Goal: Task Accomplishment & Management: Complete application form

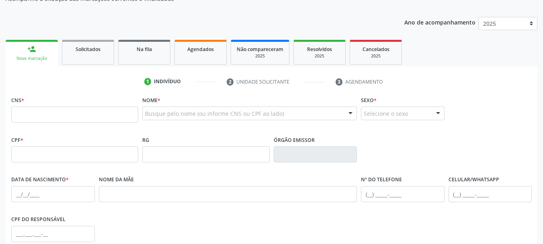
scroll to position [80, 0]
type input "898 0058 5115 4855"
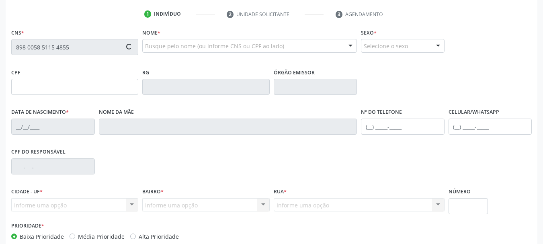
scroll to position [161, 0]
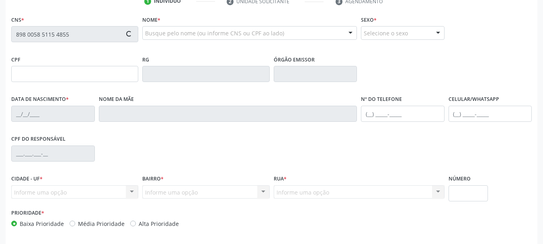
type input "154.228.424-48"
type input "[DATE]"
type input "[PERSON_NAME]"
type input "(99) 99999-9999"
type input "388.339.724-53"
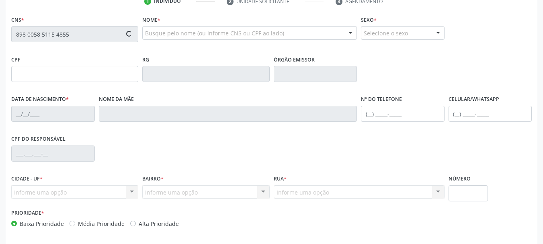
type input "35"
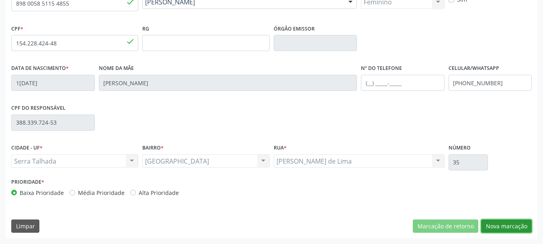
click at [521, 232] on button "Nova marcação" at bounding box center [506, 227] width 51 height 14
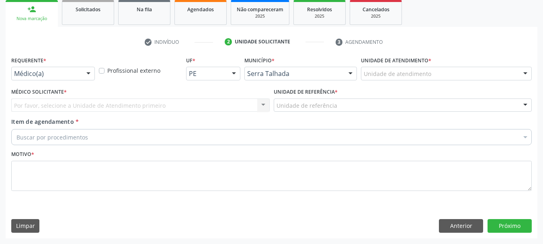
scroll to position [120, 0]
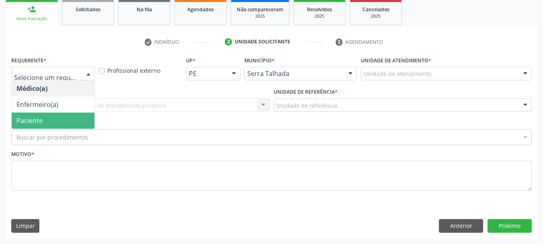
click at [47, 123] on span "Paciente" at bounding box center [53, 121] width 83 height 16
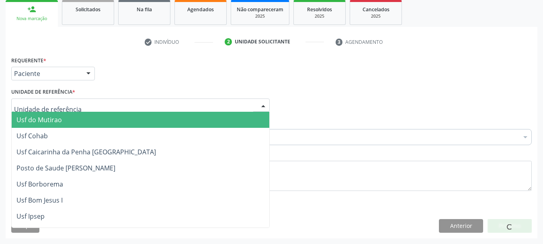
type input "x"
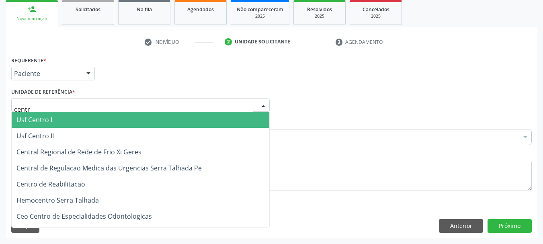
type input "centro"
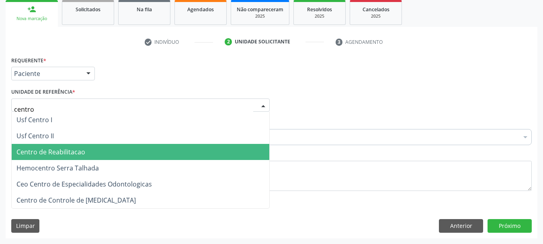
click at [55, 150] on span "Centro de Reabilitacao" at bounding box center [50, 152] width 69 height 9
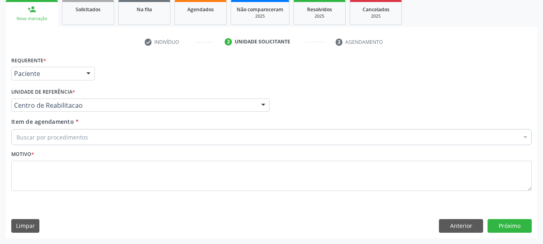
type input "pedia"
click at [16, 130] on input "pedia" at bounding box center [16, 137] width 0 height 16
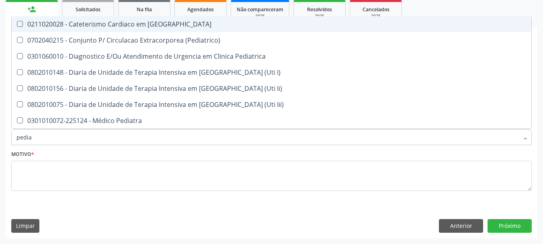
click at [98, 137] on input "pedia" at bounding box center [267, 137] width 502 height 16
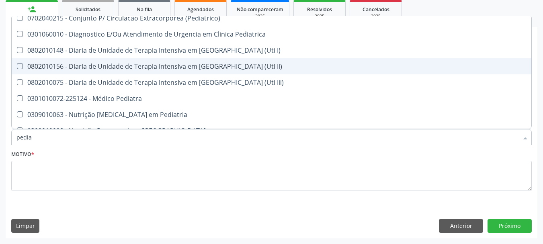
scroll to position [40, 0]
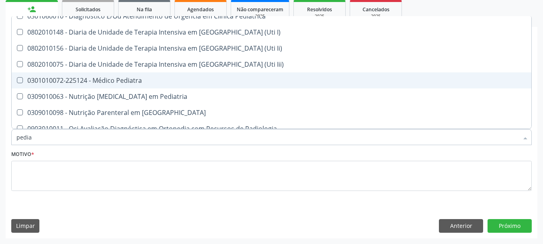
click at [133, 74] on span "0301010072-225124 - Médico Pediatra" at bounding box center [272, 80] width 520 height 16
checkbox Pediatra "true"
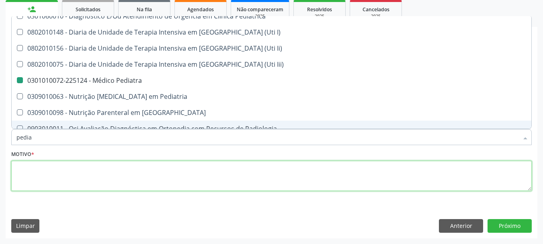
click at [90, 179] on textarea at bounding box center [271, 176] width 521 height 31
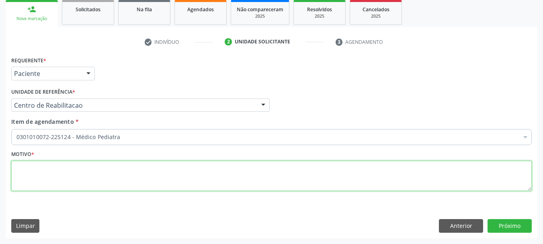
scroll to position [0, 0]
type textarea ".."
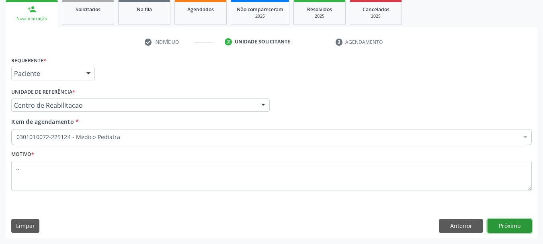
click at [507, 229] on button "Próximo" at bounding box center [510, 226] width 44 height 14
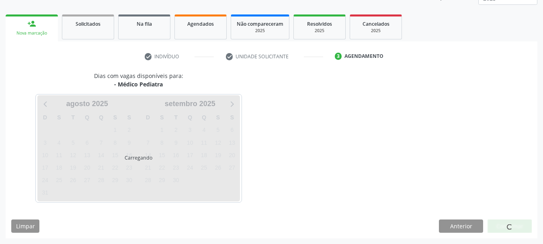
scroll to position [106, 0]
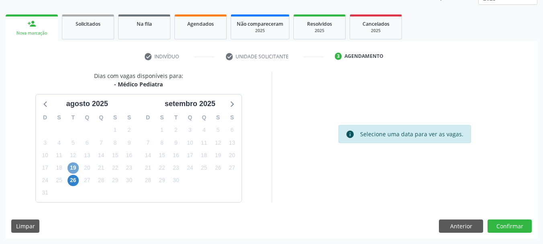
click at [72, 165] on span "19" at bounding box center [73, 167] width 11 height 11
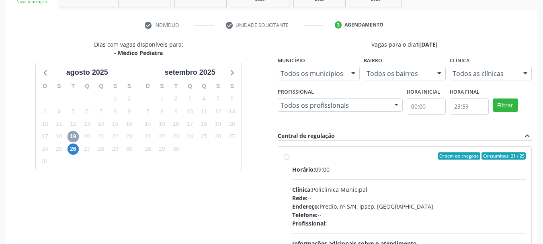
scroll to position [222, 0]
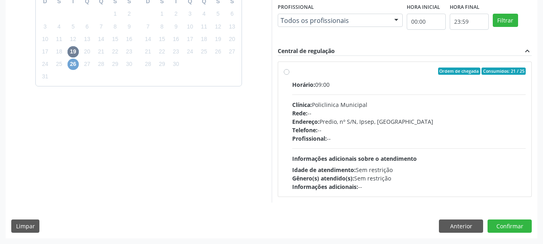
click at [71, 64] on span "26" at bounding box center [73, 64] width 11 height 11
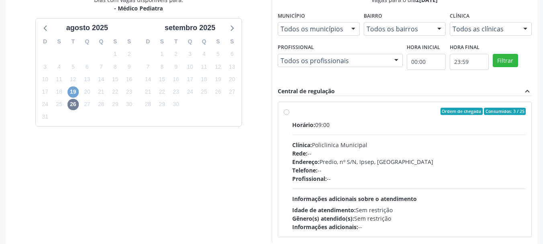
click at [73, 94] on span "19" at bounding box center [73, 91] width 11 height 11
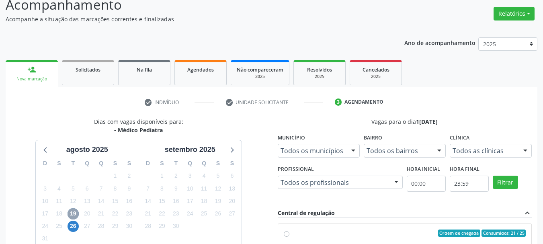
scroll to position [0, 0]
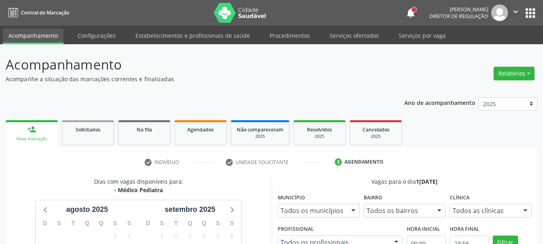
click at [538, 11] on nav "Central de Marcação notifications Ana Paula da Silva Lima Diretor de regulação …" at bounding box center [271, 13] width 543 height 26
click at [533, 16] on button "apps" at bounding box center [531, 13] width 14 height 14
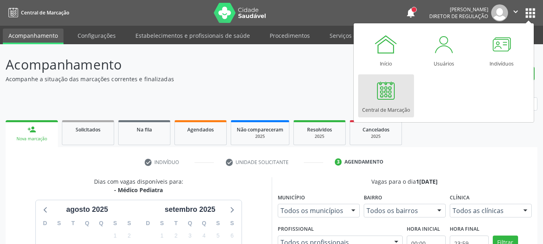
click at [385, 103] on div "Central de Marcação" at bounding box center [386, 108] width 48 height 11
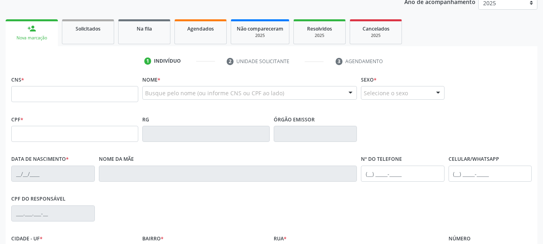
scroll to position [121, 0]
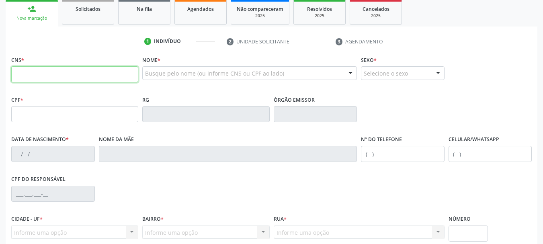
click at [32, 81] on input "text" at bounding box center [74, 74] width 127 height 16
click at [95, 43] on ul "1 Indivíduo 2 Unidade solicitante 3 Agendamento" at bounding box center [272, 41] width 532 height 13
click at [105, 74] on input "text" at bounding box center [74, 74] width 127 height 16
type input "898 0062 8193 4956"
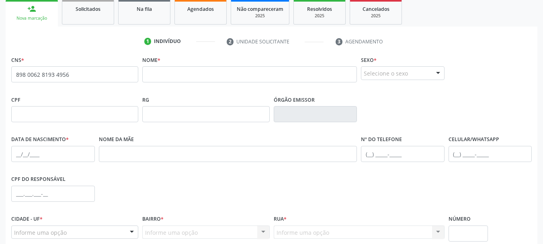
click at [242, 101] on div "RG" at bounding box center [205, 108] width 127 height 29
drag, startPoint x: 96, startPoint y: 79, endPoint x: 0, endPoint y: 88, distance: 96.6
click at [0, 88] on div "Acompanhamento Acompanhe a situação das marcações correntes e finalizadas Relat…" at bounding box center [271, 120] width 543 height 392
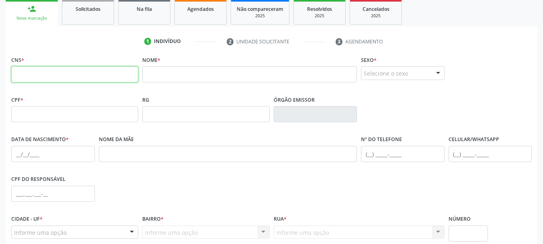
paste input "708 6091 4016 0690"
type input "708 6091 4016 0690"
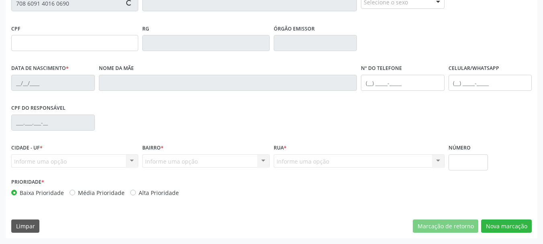
scroll to position [152, 0]
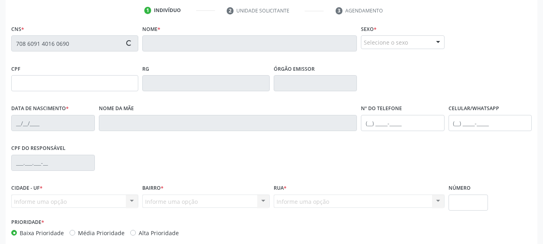
type input "181.052.564-01"
type input "11/03/2022"
type input "Adailma Maria de Aquino"
type input "(87) 99999-9999"
type input "098.525.094-11"
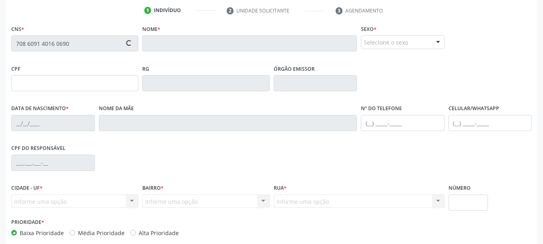
type input "S/N"
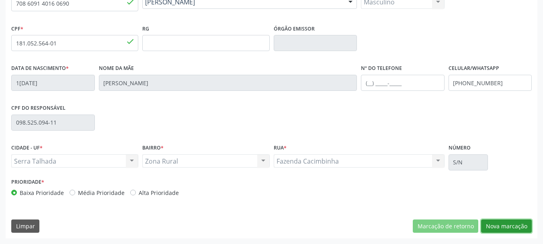
click at [493, 225] on button "Nova marcação" at bounding box center [506, 227] width 51 height 14
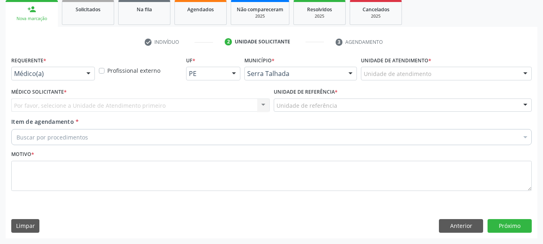
scroll to position [120, 0]
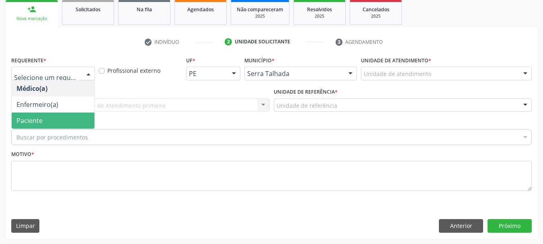
click at [27, 116] on span "Paciente" at bounding box center [53, 121] width 83 height 16
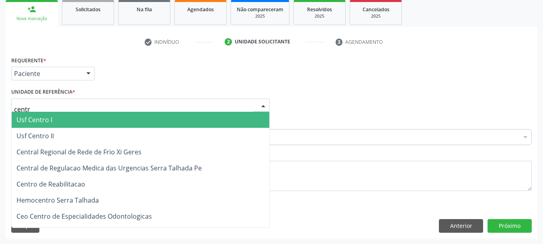
type input "centro"
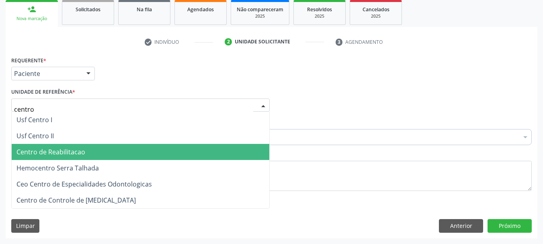
click at [48, 150] on span "Centro de Reabilitacao" at bounding box center [50, 152] width 69 height 9
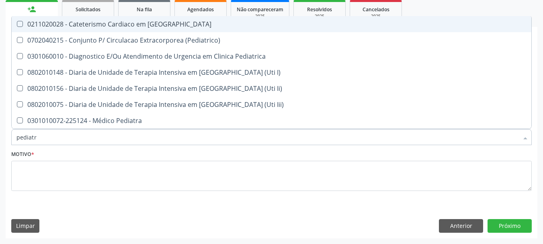
type input "pediatra"
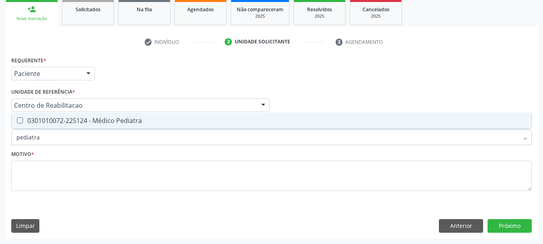
click at [68, 123] on div "0301010072-225124 - Médico Pediatra" at bounding box center [271, 120] width 510 height 6
checkbox Pediatra "true"
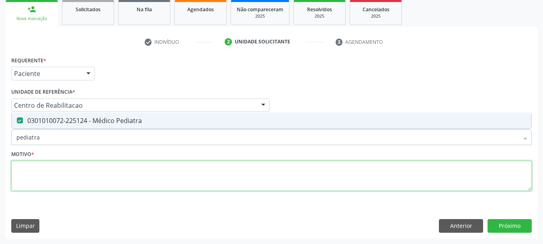
click at [50, 179] on textarea at bounding box center [271, 176] width 521 height 31
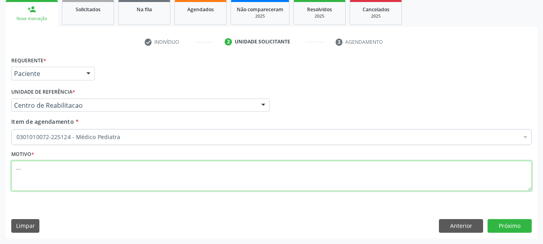
type textarea "..."
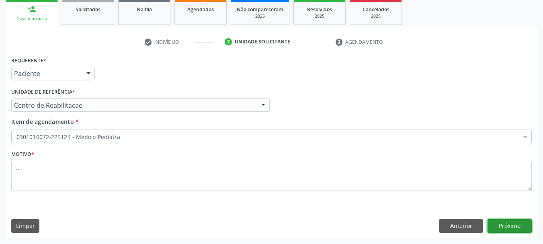
click at [526, 228] on button "Próximo" at bounding box center [510, 226] width 44 height 14
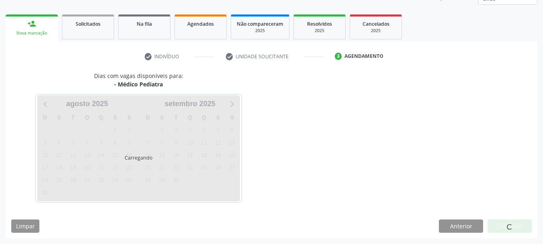
scroll to position [106, 0]
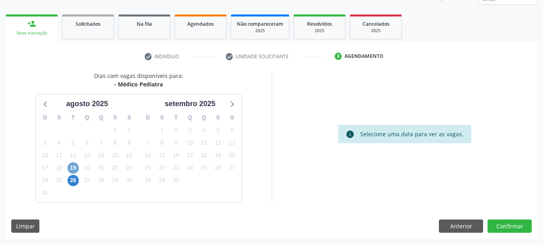
click at [74, 168] on span "19" at bounding box center [73, 167] width 11 height 11
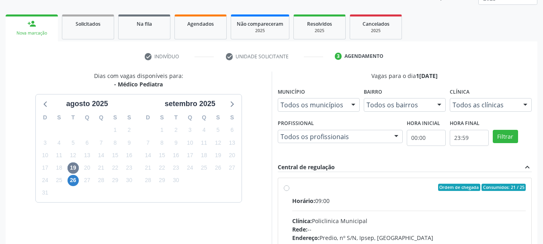
click at [292, 189] on label "Ordem de chegada Consumidos: 21 / 25 Horário: 09:00 Clínica: Policlinica Munici…" at bounding box center [409, 245] width 234 height 123
click at [284, 189] on input "Ordem de chegada Consumidos: 21 / 25 Horário: 09:00 Clínica: Policlinica Munici…" at bounding box center [287, 187] width 6 height 7
radio input "true"
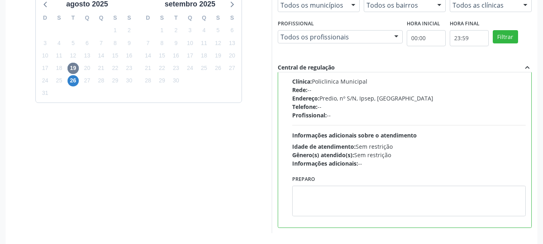
scroll to position [236, 0]
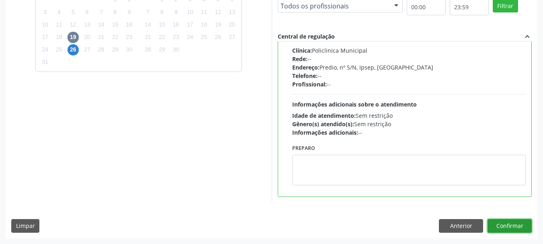
click at [522, 231] on button "Confirmar" at bounding box center [510, 226] width 44 height 14
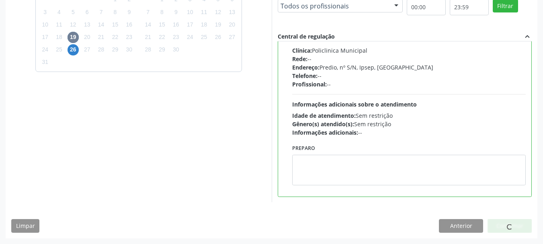
scroll to position [24, 0]
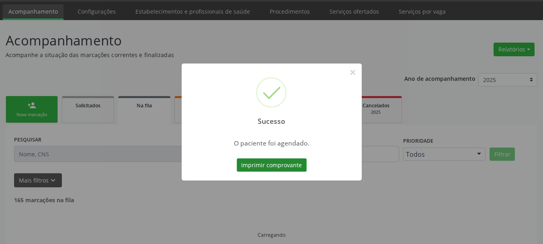
click at [272, 166] on button "Imprimir comprovante" at bounding box center [272, 165] width 70 height 14
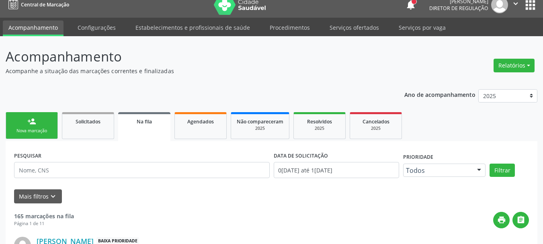
scroll to position [0, 0]
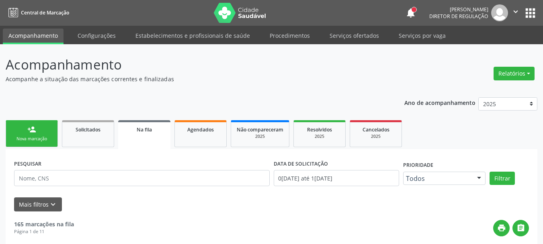
click at [527, 14] on button "apps" at bounding box center [531, 13] width 14 height 14
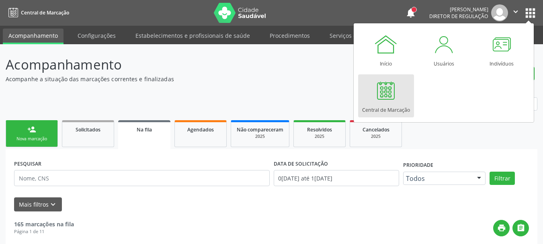
click at [388, 95] on div at bounding box center [386, 90] width 24 height 24
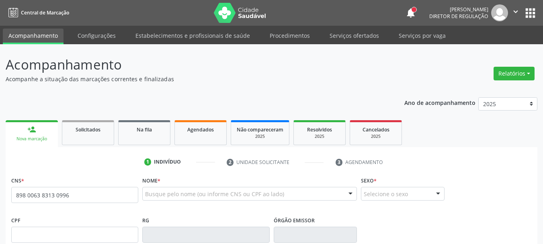
type input "898 0063 8313 0996"
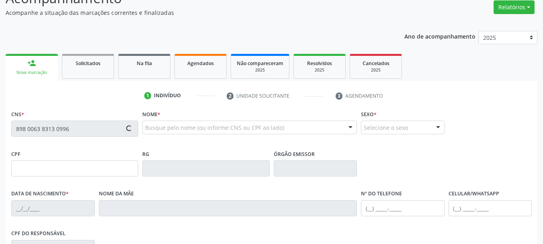
scroll to position [80, 0]
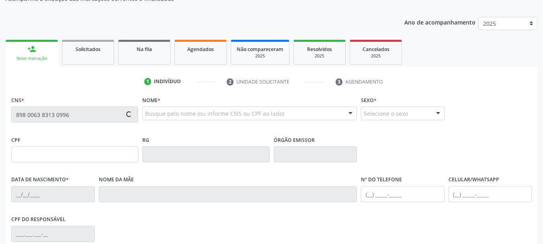
type input "004.456.324-88"
type input "[DATE]"
type input "[PERSON_NAME]"
type input "[PHONE_NUMBER]"
type input "190"
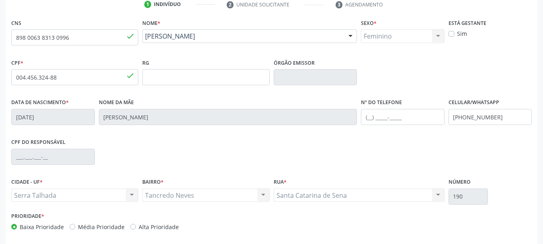
scroll to position [161, 0]
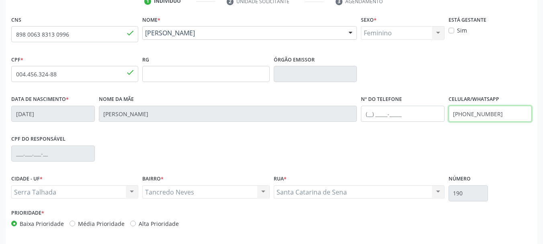
drag, startPoint x: 510, startPoint y: 116, endPoint x: 409, endPoint y: 129, distance: 101.8
click at [409, 129] on div "Data de nascimento * 25/10/2024 Nome da mãe Gisele Pereira de Souza Nº do Telef…" at bounding box center [271, 113] width 525 height 40
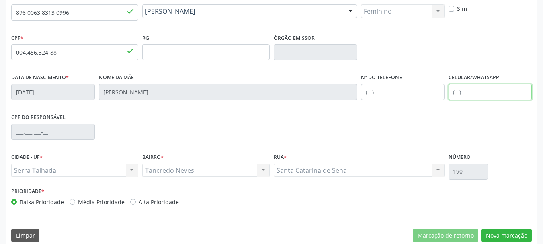
scroll to position [192, 0]
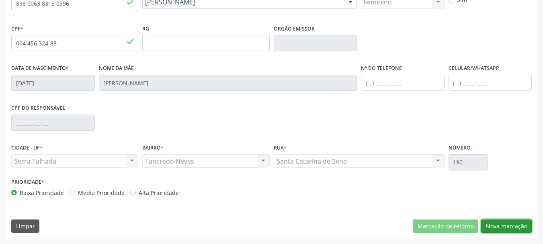
click at [505, 228] on button "Nova marcação" at bounding box center [506, 227] width 51 height 14
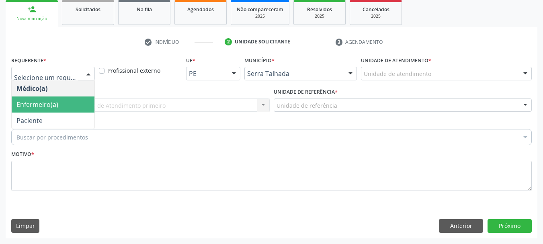
click at [40, 121] on span "Paciente" at bounding box center [29, 120] width 26 height 9
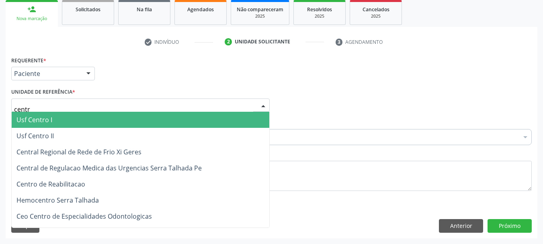
type input "centro"
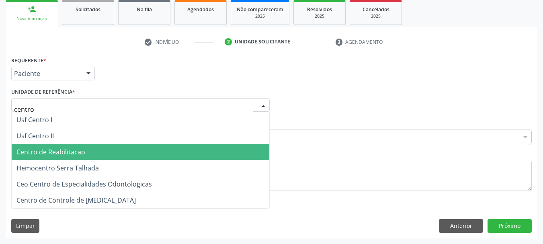
click at [46, 147] on span "Centro de Reabilitacao" at bounding box center [141, 152] width 258 height 16
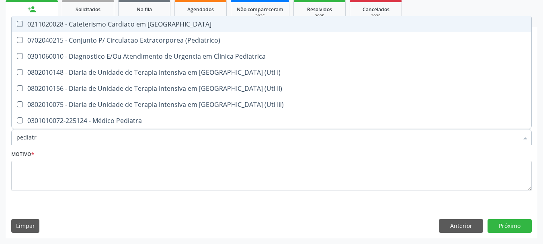
type input "pediatra"
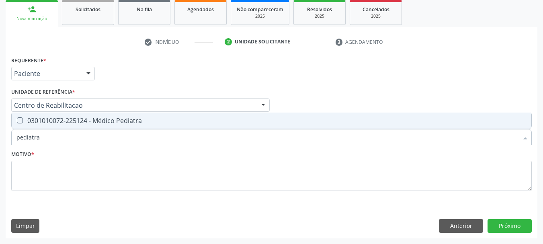
click at [51, 124] on div "0301010072-225124 - Médico Pediatra" at bounding box center [271, 120] width 510 height 6
checkbox Pediatra "true"
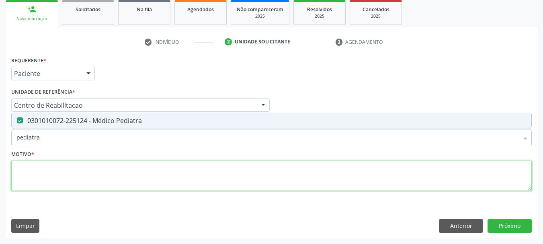
click at [49, 179] on textarea at bounding box center [271, 176] width 521 height 31
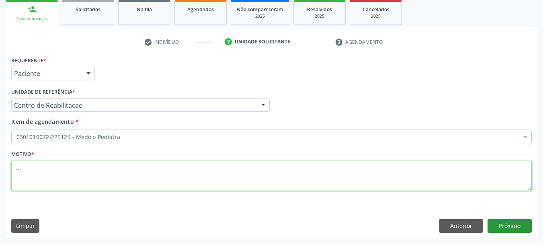
type textarea "..."
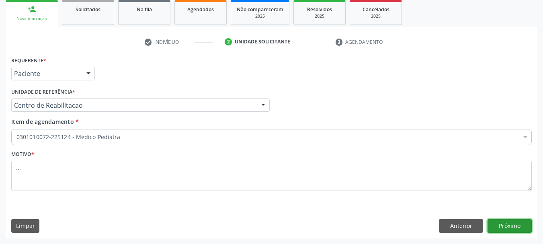
click at [503, 232] on button "Próximo" at bounding box center [510, 226] width 44 height 14
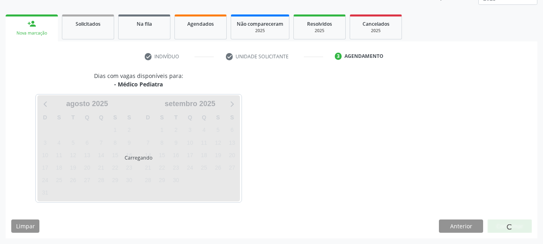
scroll to position [106, 0]
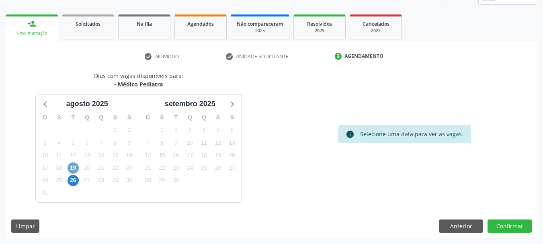
click at [71, 166] on span "19" at bounding box center [73, 167] width 11 height 11
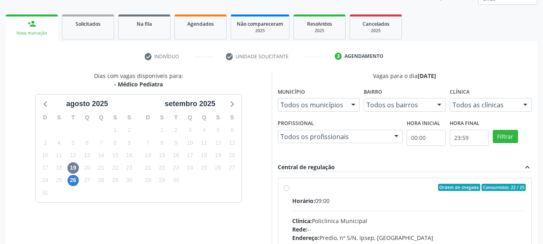
click at [292, 186] on label "Ordem de chegada Consumidos: 22 / 25 Horário: 09:00 Clínica: Policlinica Munici…" at bounding box center [409, 245] width 234 height 123
click at [288, 186] on input "Ordem de chegada Consumidos: 22 / 25 Horário: 09:00 Clínica: Policlinica Munici…" at bounding box center [287, 187] width 6 height 7
radio input "true"
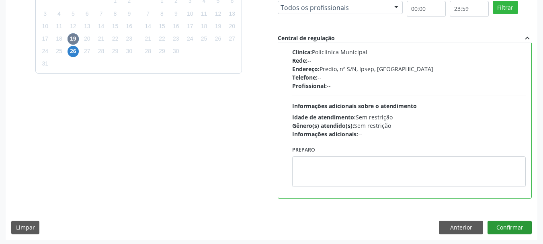
scroll to position [236, 0]
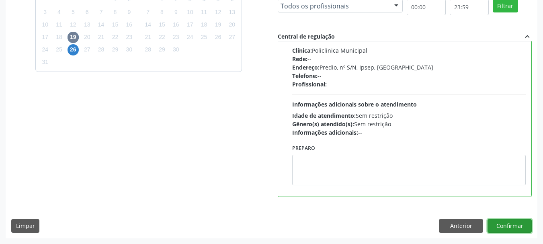
click at [511, 224] on button "Confirmar" at bounding box center [510, 226] width 44 height 14
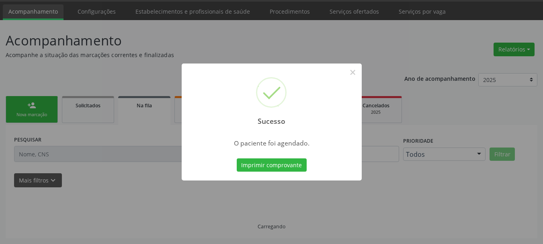
scroll to position [24, 0]
click at [284, 163] on button "Imprimir comprovante" at bounding box center [272, 165] width 70 height 14
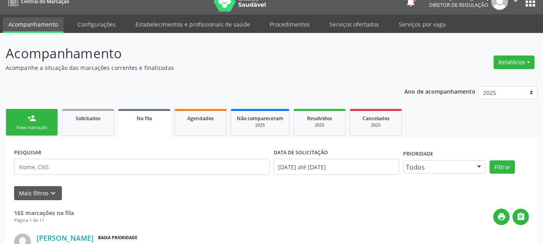
scroll to position [0, 0]
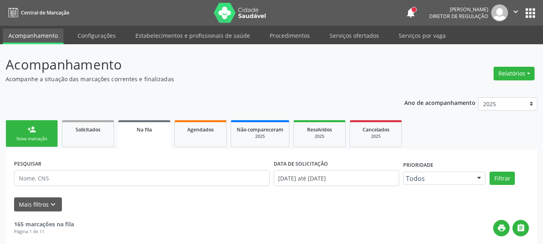
click at [532, 15] on button "apps" at bounding box center [531, 13] width 14 height 14
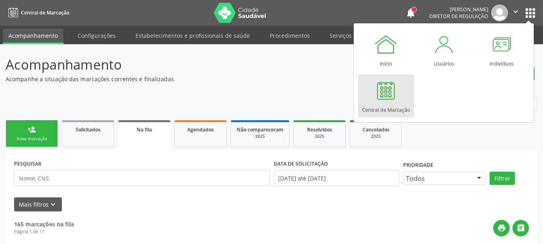
click at [392, 91] on div at bounding box center [386, 90] width 24 height 24
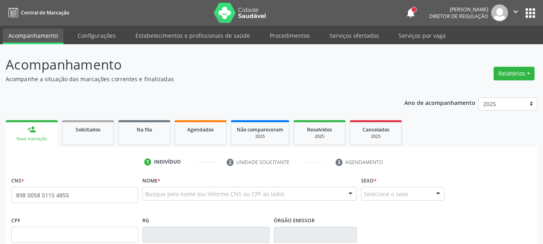
type input "898 0058 5115 4855"
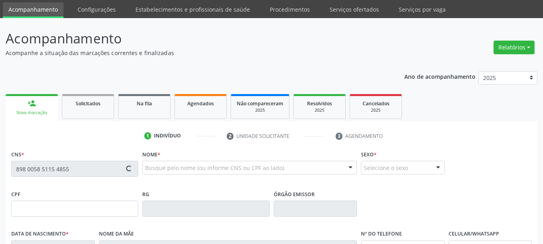
scroll to position [40, 0]
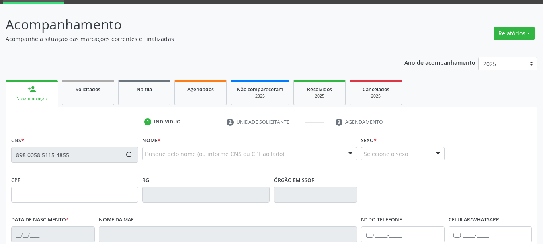
type input "154.228.424-48"
type input "[DATE]"
type input "[PERSON_NAME]"
type input "[PHONE_NUMBER]"
type input "388.339.724-53"
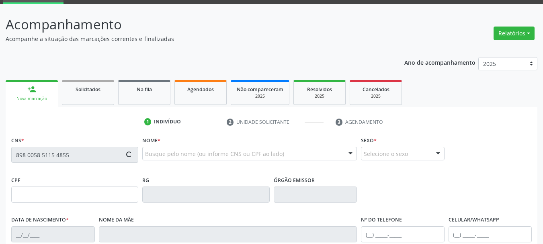
type input "35"
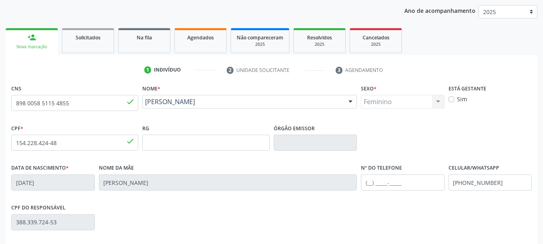
scroll to position [192, 0]
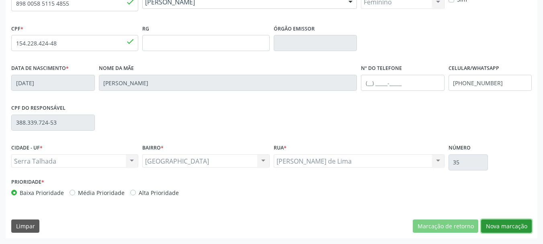
click at [520, 227] on button "Nova marcação" at bounding box center [506, 227] width 51 height 14
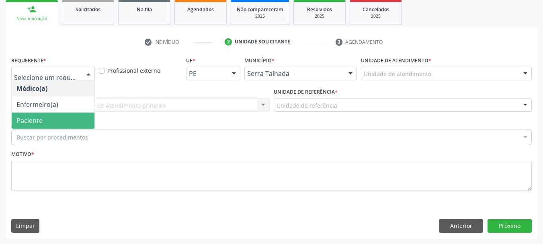
click at [38, 125] on span "Paciente" at bounding box center [53, 121] width 83 height 16
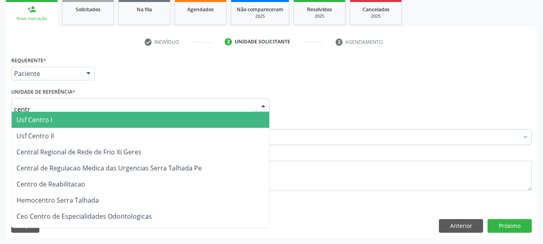
type input "centro"
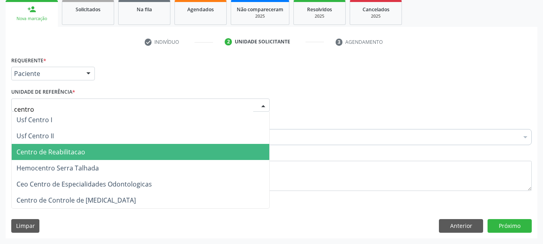
click at [51, 158] on span "Centro de Reabilitacao" at bounding box center [141, 152] width 258 height 16
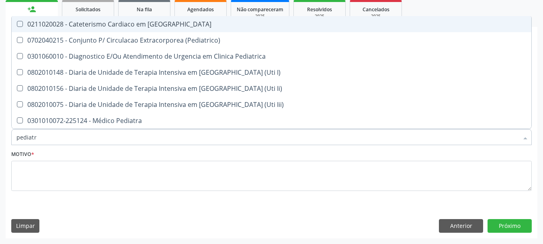
type input "pediatra"
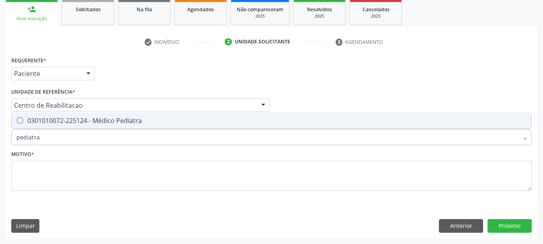
click at [45, 119] on div "0301010072-225124 - Médico Pediatra" at bounding box center [271, 120] width 510 height 6
checkbox Pediatra "true"
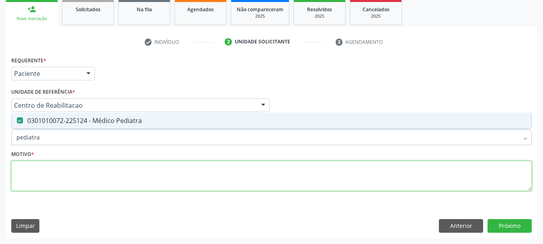
click at [36, 176] on textarea at bounding box center [271, 176] width 521 height 31
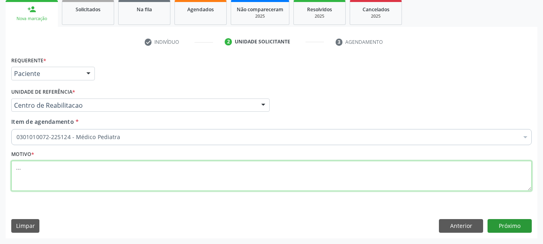
type textarea "..."
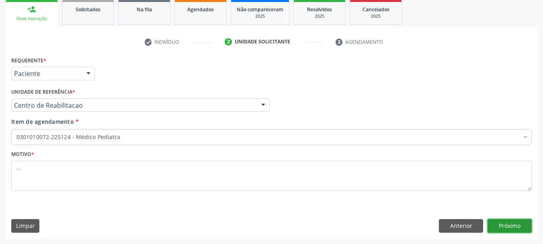
click at [501, 231] on button "Próximo" at bounding box center [510, 226] width 44 height 14
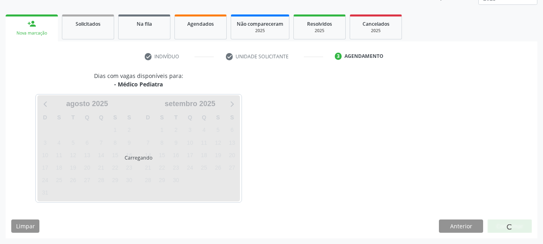
scroll to position [106, 0]
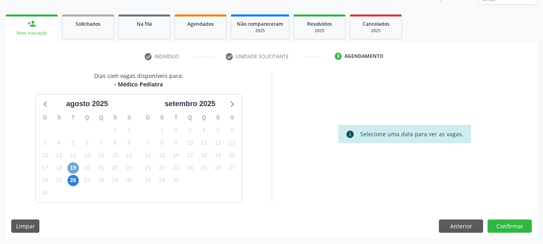
click at [70, 168] on span "19" at bounding box center [73, 167] width 11 height 11
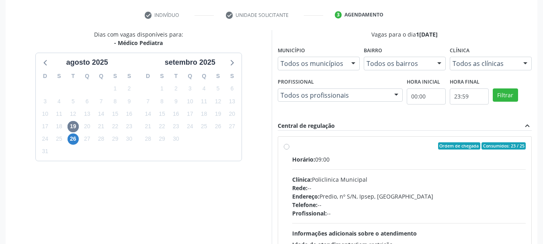
scroll to position [222, 0]
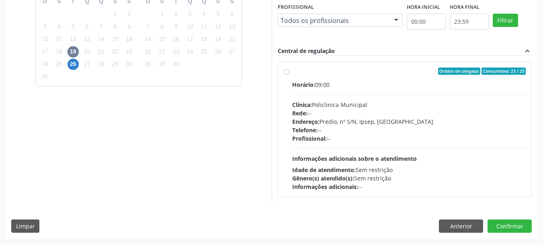
click at [292, 74] on label "Ordem de chegada Consumidos: 23 / 25 Horário: 09:00 Clínica: Policlinica Munici…" at bounding box center [409, 129] width 234 height 123
click at [286, 74] on input "Ordem de chegada Consumidos: 23 / 25 Horário: 09:00 Clínica: Policlinica Munici…" at bounding box center [287, 71] width 6 height 7
radio input "true"
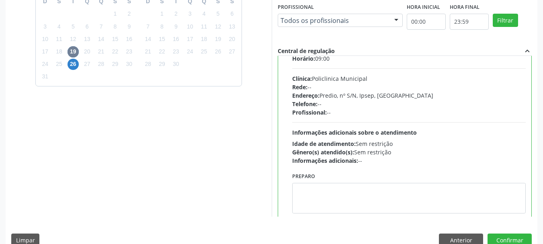
scroll to position [40, 0]
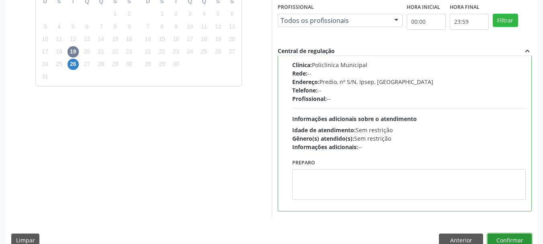
click at [515, 238] on button "Confirmar" at bounding box center [510, 241] width 44 height 14
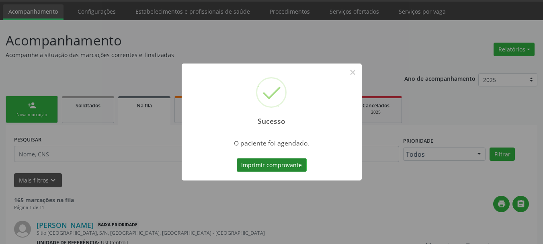
click at [280, 168] on button "Imprimir comprovante" at bounding box center [272, 165] width 70 height 14
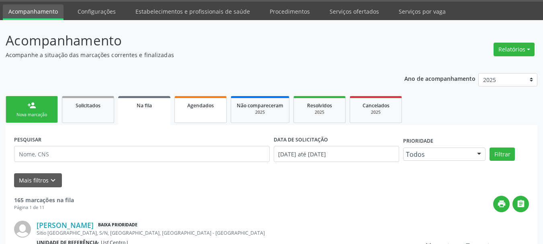
click at [212, 109] on div "Agendados" at bounding box center [201, 105] width 40 height 8
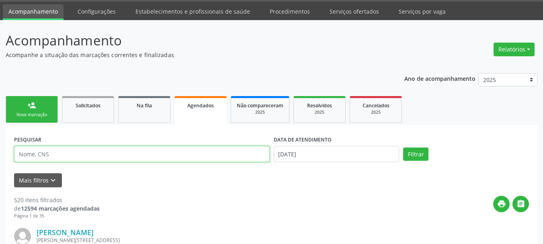
paste input "898 0058 5115 4855"
type input "898 0058 5115 4855"
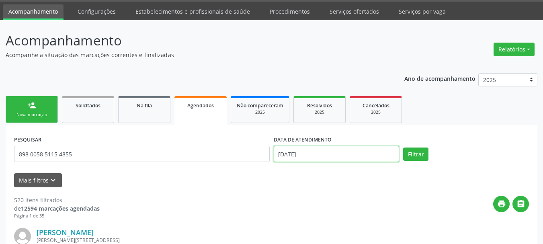
click at [321, 158] on input "11/08/2025" at bounding box center [337, 154] width 126 height 16
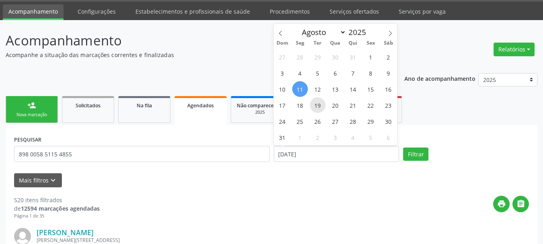
click at [321, 105] on span "19" at bounding box center [318, 105] width 16 height 16
type input "[DATE]"
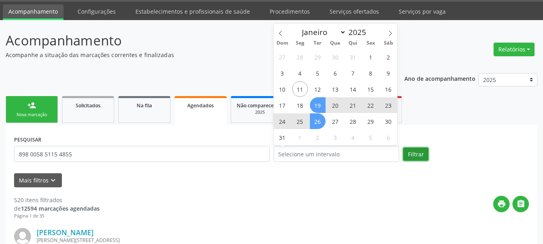
click at [421, 158] on button "Filtrar" at bounding box center [415, 155] width 25 height 14
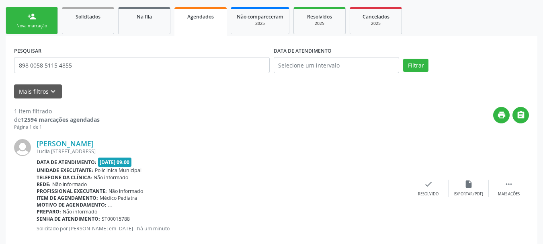
scroll to position [129, 0]
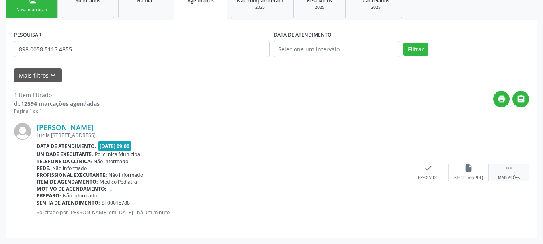
click at [514, 171] on div " Mais ações" at bounding box center [509, 172] width 40 height 17
click at [355, 178] on div "Imprimir" at bounding box center [348, 178] width 18 height 6
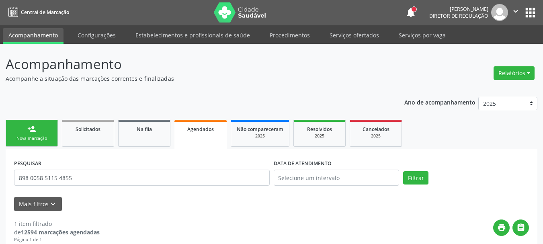
scroll to position [0, 0]
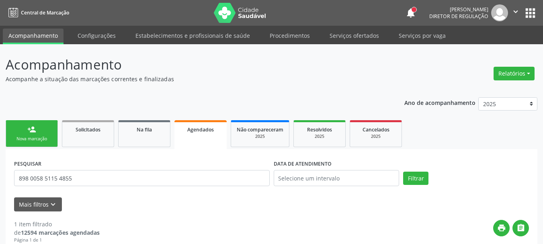
click at [529, 11] on button "apps" at bounding box center [531, 13] width 14 height 14
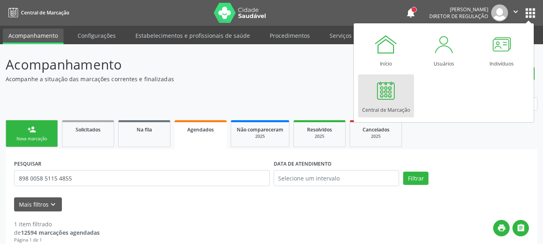
click at [390, 103] on div "Central de Marcação" at bounding box center [386, 108] width 48 height 11
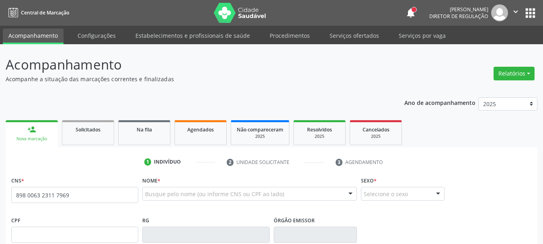
type input "898 0063 2311 7969"
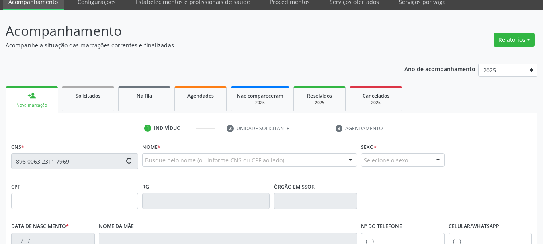
scroll to position [80, 0]
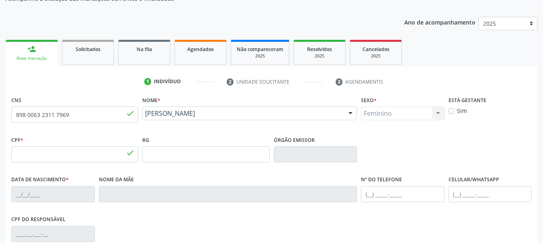
type input "185.175.674-47"
type input "2[DATE]"
type input "[PERSON_NAME]"
type input "[PHONE_NUMBER]"
type input "024.842.534-00"
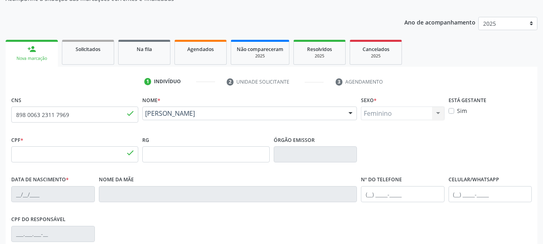
type input "55"
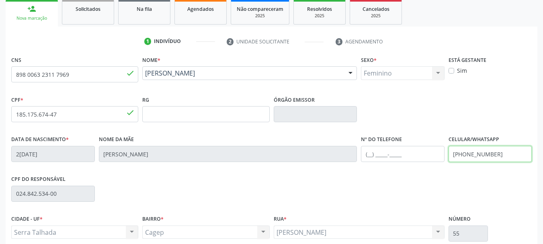
drag, startPoint x: 505, startPoint y: 154, endPoint x: 422, endPoint y: 164, distance: 83.5
click at [421, 168] on div "Data de nascimento * [DATE] Nome da mãe [PERSON_NAME] Nº do Telefone Celular/Wh…" at bounding box center [271, 154] width 525 height 40
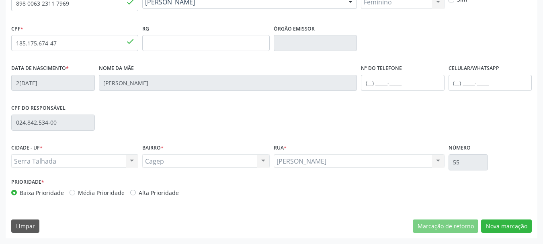
click at [497, 218] on div "CNS 898 0063 2311 7969 done Nome * [PERSON_NAME] [PERSON_NAME] CNS: 898 0063 23…" at bounding box center [272, 111] width 532 height 256
click at [502, 223] on button "Nova marcação" at bounding box center [506, 227] width 51 height 14
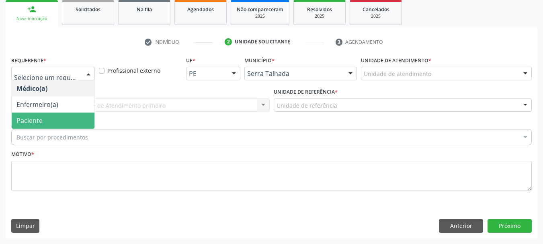
click at [34, 125] on span "Paciente" at bounding box center [29, 120] width 26 height 9
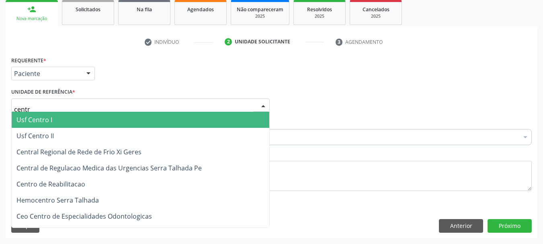
type input "centro"
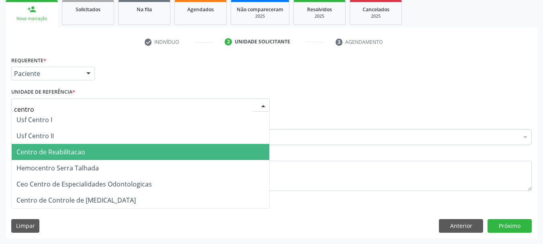
click at [60, 159] on span "Centro de Reabilitacao" at bounding box center [141, 152] width 258 height 16
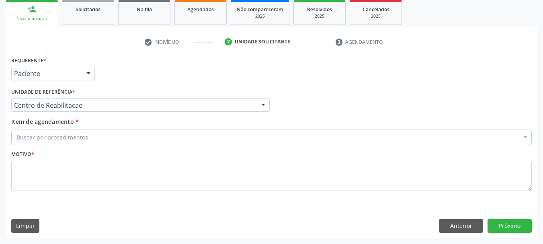
click at [37, 150] on div "Motivo *" at bounding box center [271, 169] width 521 height 43
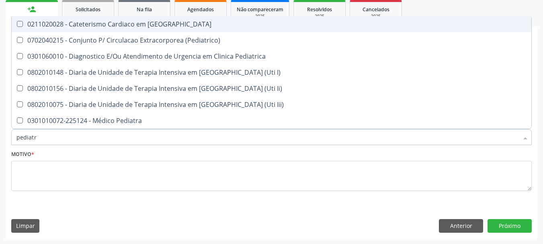
type input "pediatra"
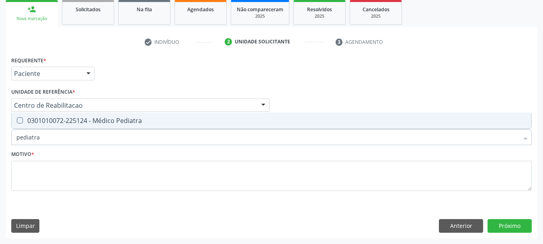
click at [44, 126] on span "0301010072-225124 - Médico Pediatra" at bounding box center [272, 121] width 520 height 16
checkbox Pediatra "true"
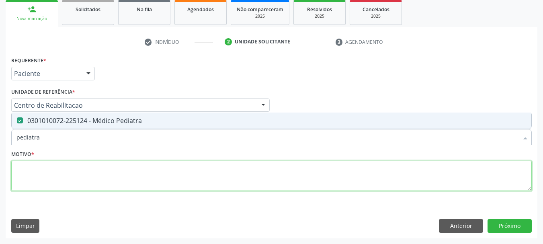
click at [56, 181] on textarea at bounding box center [271, 176] width 521 height 31
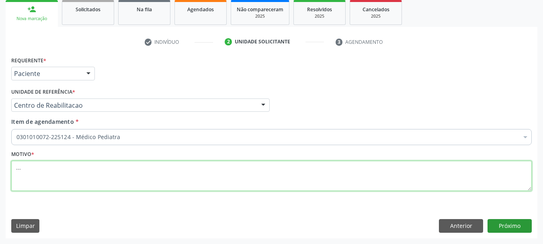
type textarea "..."
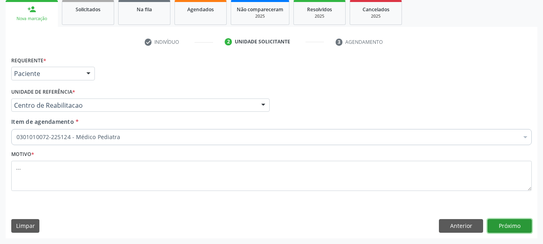
click at [504, 227] on button "Próximo" at bounding box center [510, 226] width 44 height 14
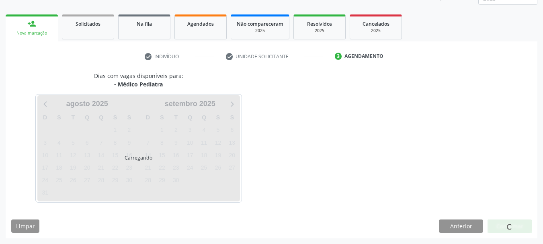
scroll to position [106, 0]
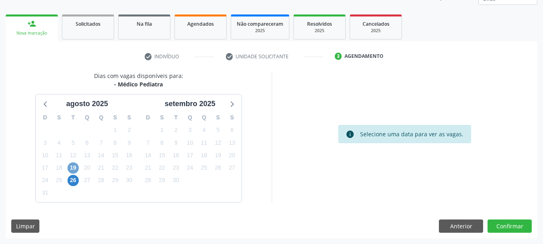
click at [78, 167] on span "19" at bounding box center [73, 167] width 11 height 11
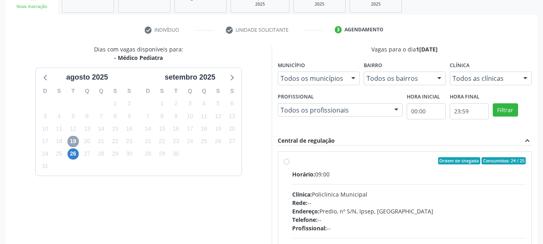
scroll to position [146, 0]
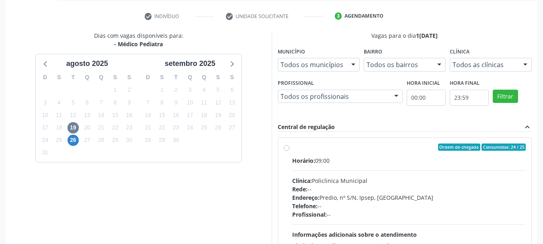
click at [290, 149] on div "Ordem de chegada Consumidos: 24 / 25 Horário: 09:00 Clínica: Policlinica Munici…" at bounding box center [405, 205] width 242 height 123
radio input "true"
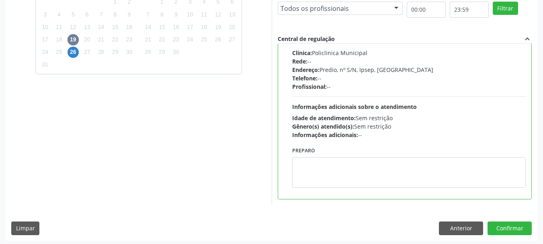
scroll to position [236, 0]
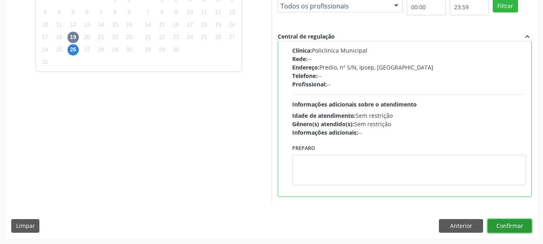
click at [524, 225] on button "Confirmar" at bounding box center [510, 226] width 44 height 14
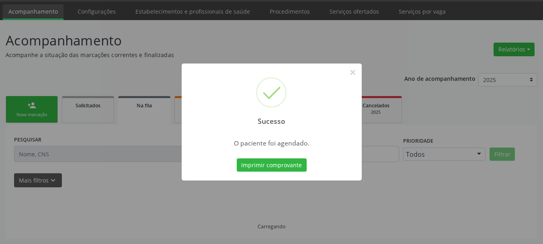
scroll to position [24, 0]
click at [276, 165] on button "Imprimir comprovante" at bounding box center [272, 165] width 70 height 14
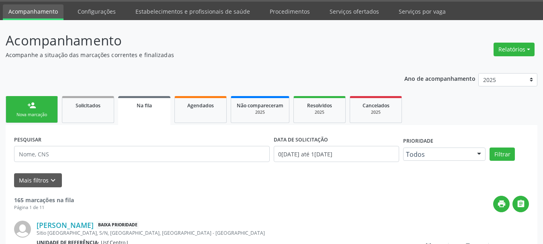
click at [205, 102] on span "Agendados" at bounding box center [200, 105] width 27 height 7
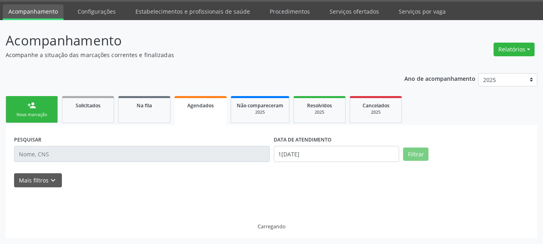
click at [92, 74] on div "Ano de acompanhamento 2025 2024 person_add Nova marcação Solicitados Na fila Ag…" at bounding box center [272, 153] width 532 height 171
click at [200, 34] on p "Acompanhamento" at bounding box center [192, 41] width 372 height 20
click at [203, 23] on div "Acompanhamento Acompanhe a situação das marcações correntes e finalizadas Relat…" at bounding box center [271, 132] width 543 height 224
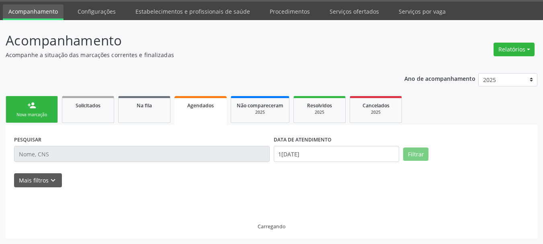
click at [203, 23] on div "Acompanhamento Acompanhe a situação das marcações correntes e finalizadas Relat…" at bounding box center [271, 132] width 543 height 224
